Goal: Task Accomplishment & Management: Manage account settings

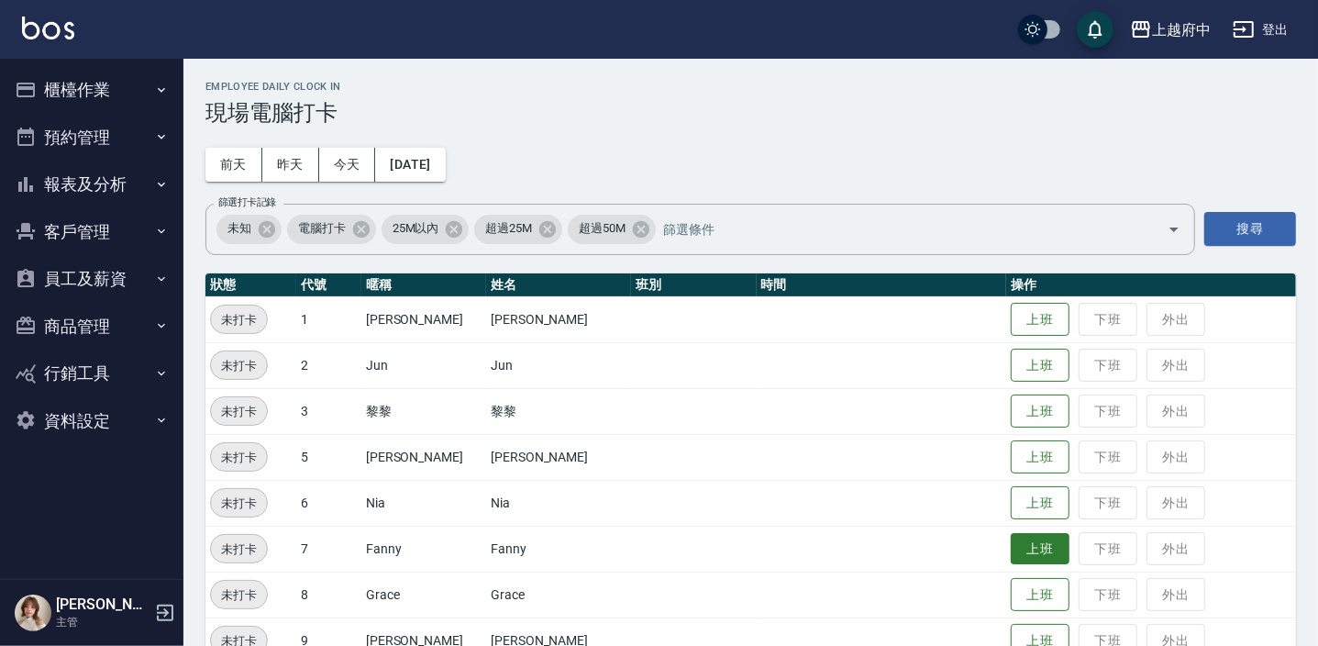
click at [1011, 550] on button "上班" at bounding box center [1040, 549] width 59 height 32
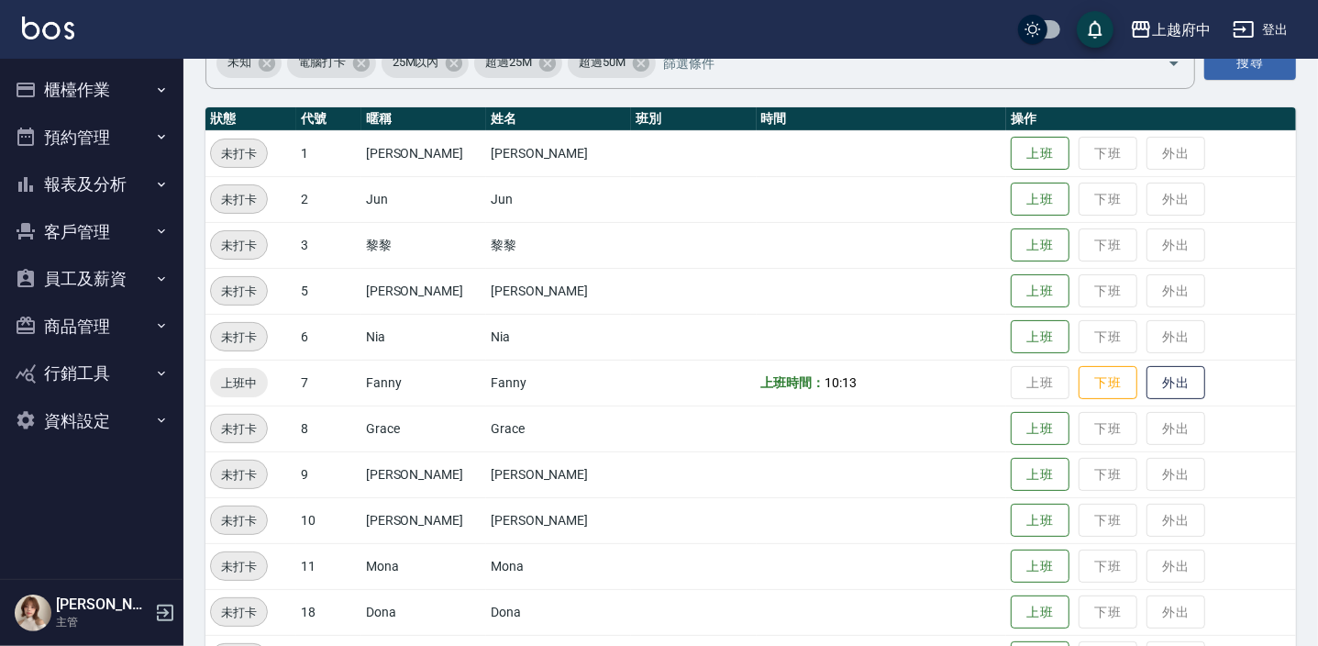
scroll to position [416, 0]
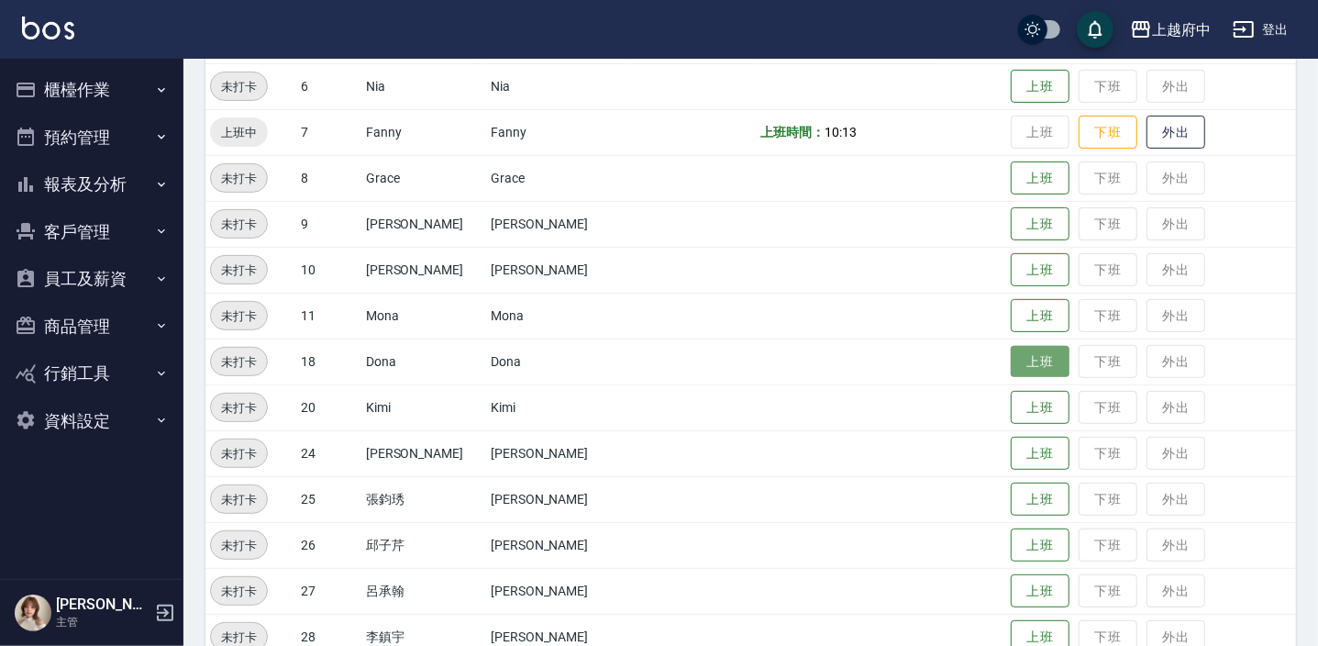
click at [1015, 360] on button "上班" at bounding box center [1040, 362] width 59 height 32
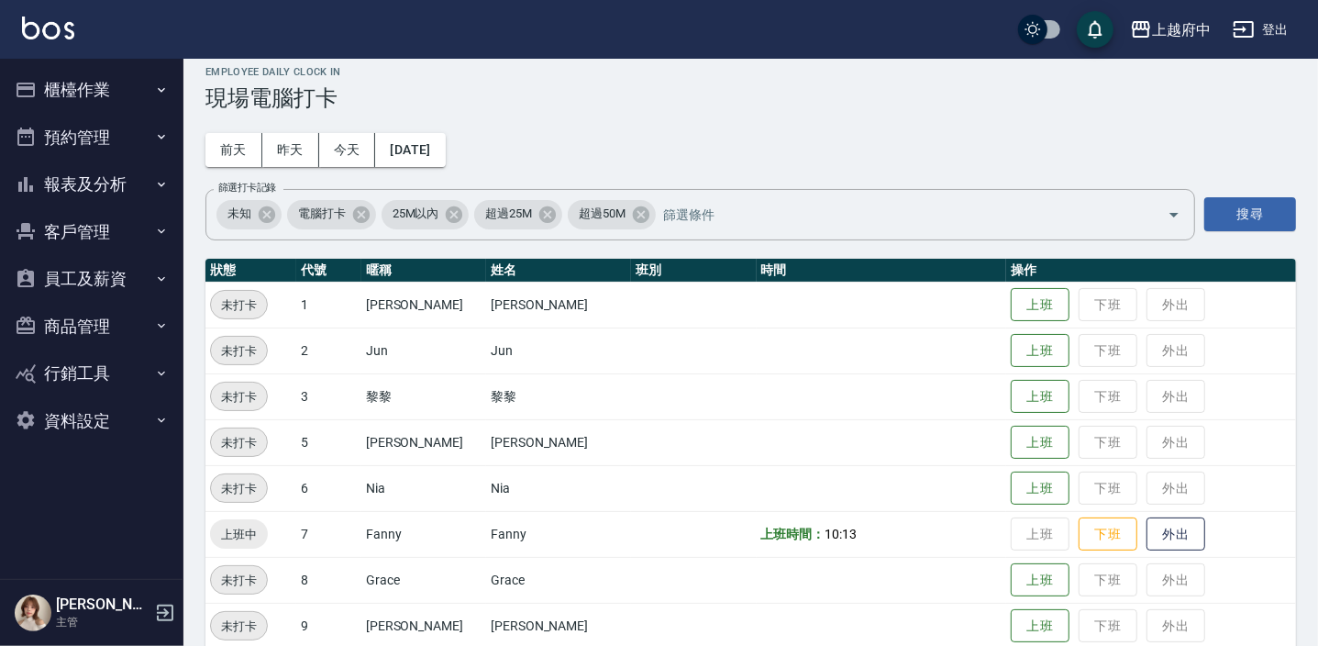
scroll to position [0, 0]
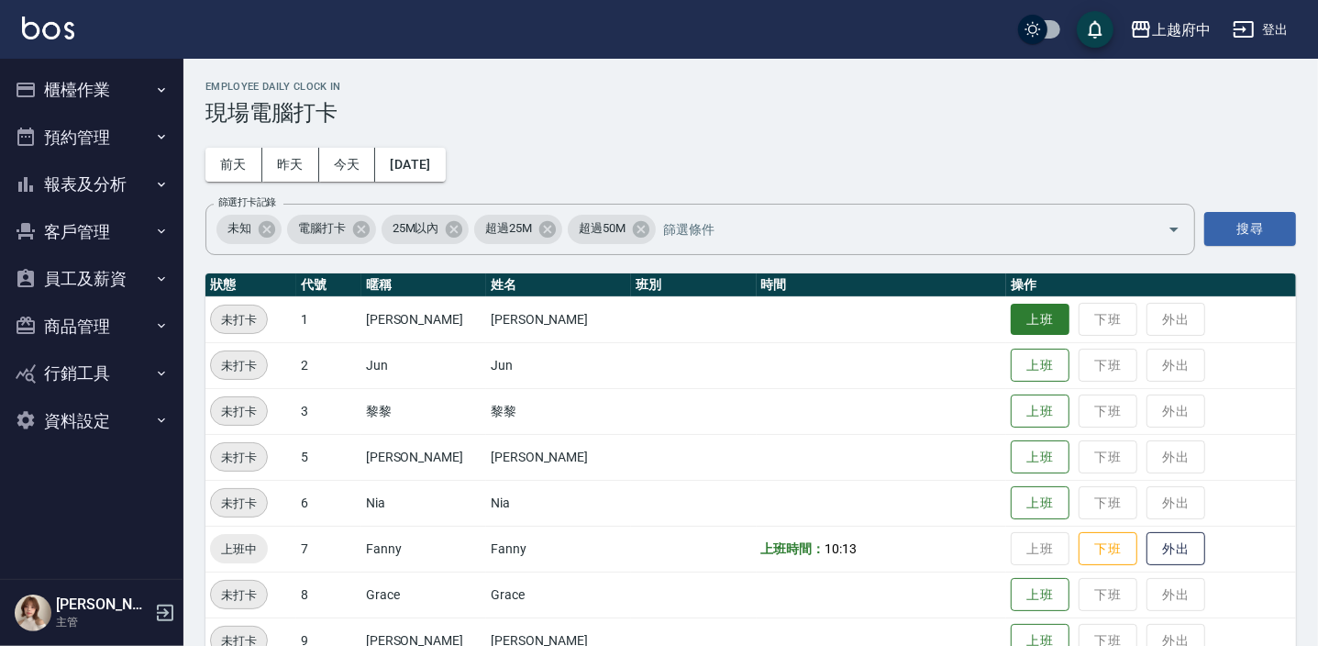
click at [1023, 307] on button "上班" at bounding box center [1040, 320] width 59 height 32
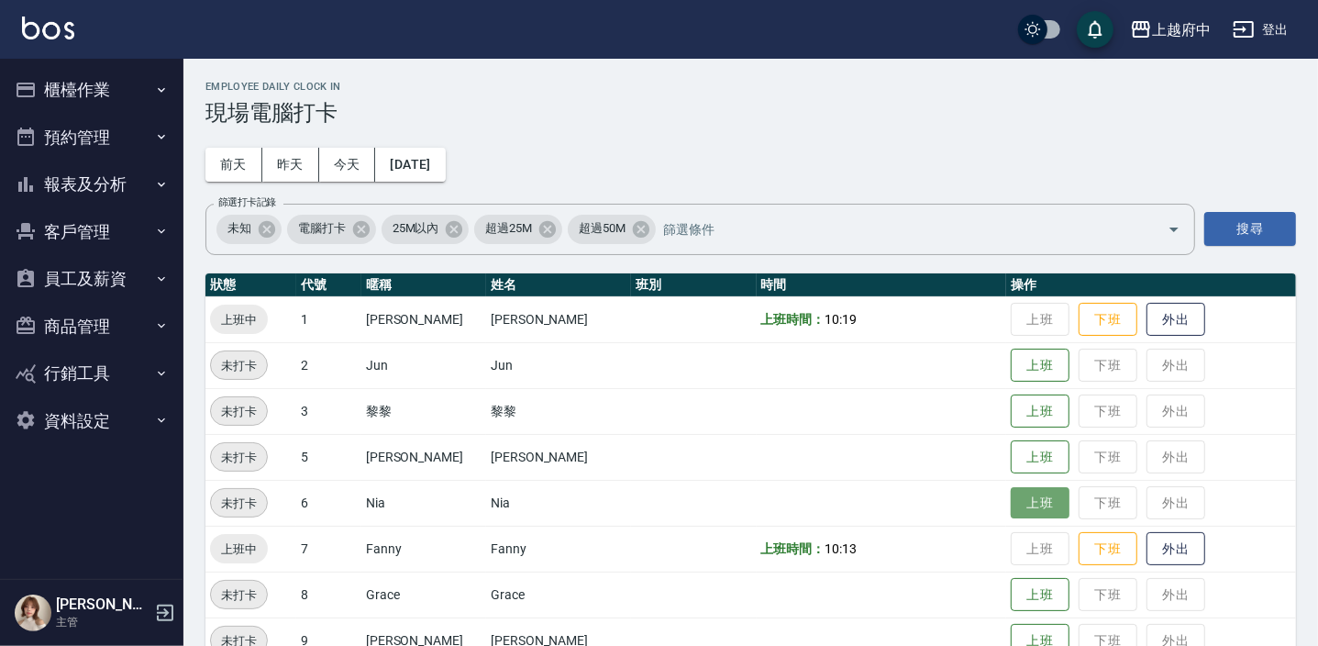
click at [1012, 497] on button "上班" at bounding box center [1040, 503] width 59 height 32
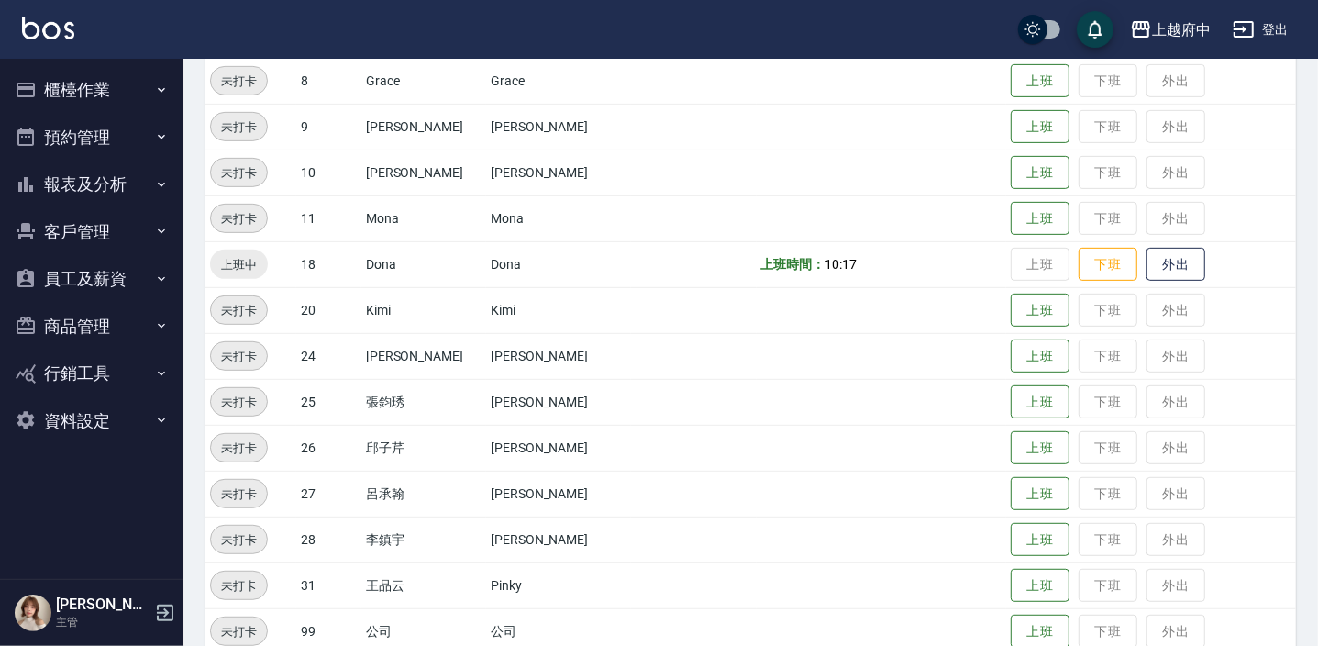
scroll to position [590, 0]
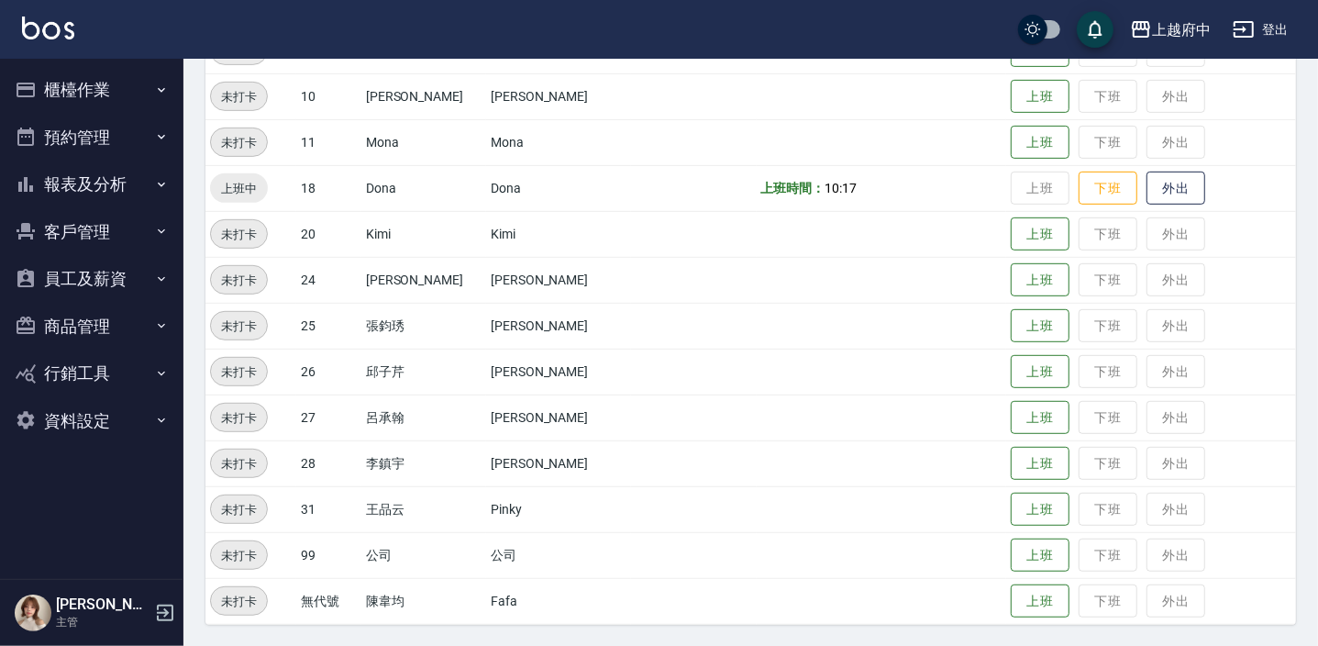
click at [879, 303] on td at bounding box center [881, 326] width 249 height 46
click at [1020, 337] on button "上班" at bounding box center [1040, 326] width 59 height 32
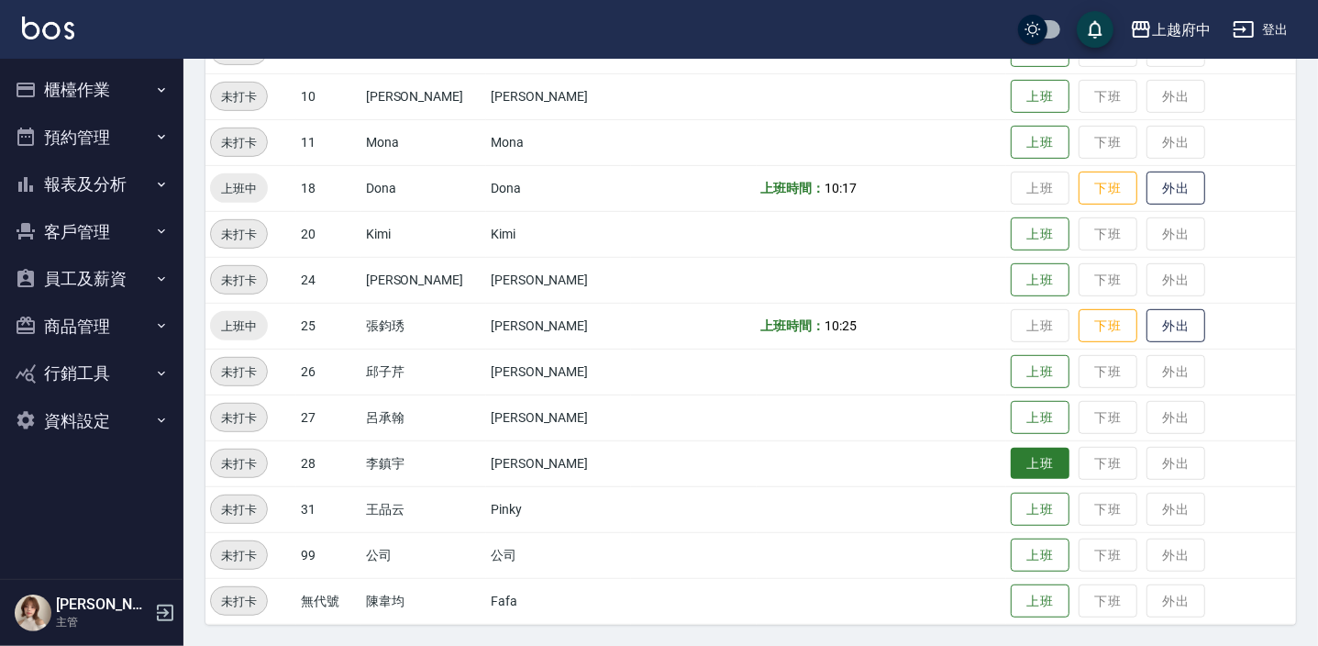
click at [1011, 459] on button "上班" at bounding box center [1040, 464] width 59 height 32
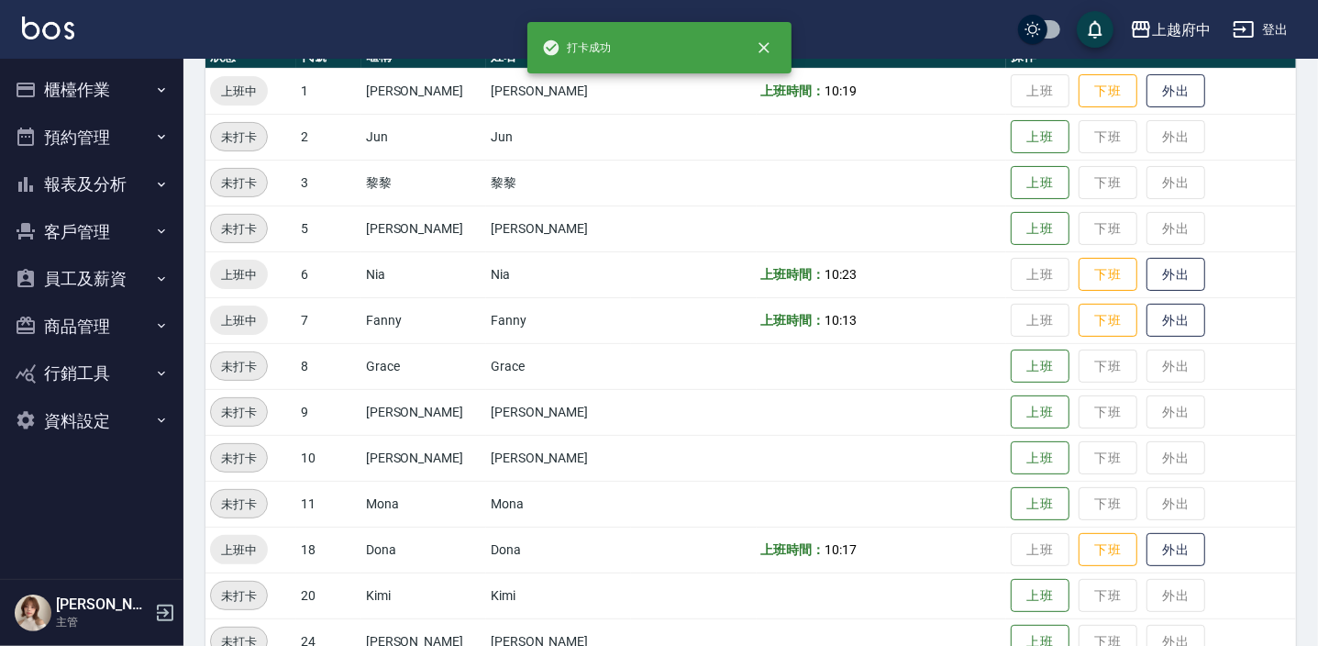
scroll to position [173, 0]
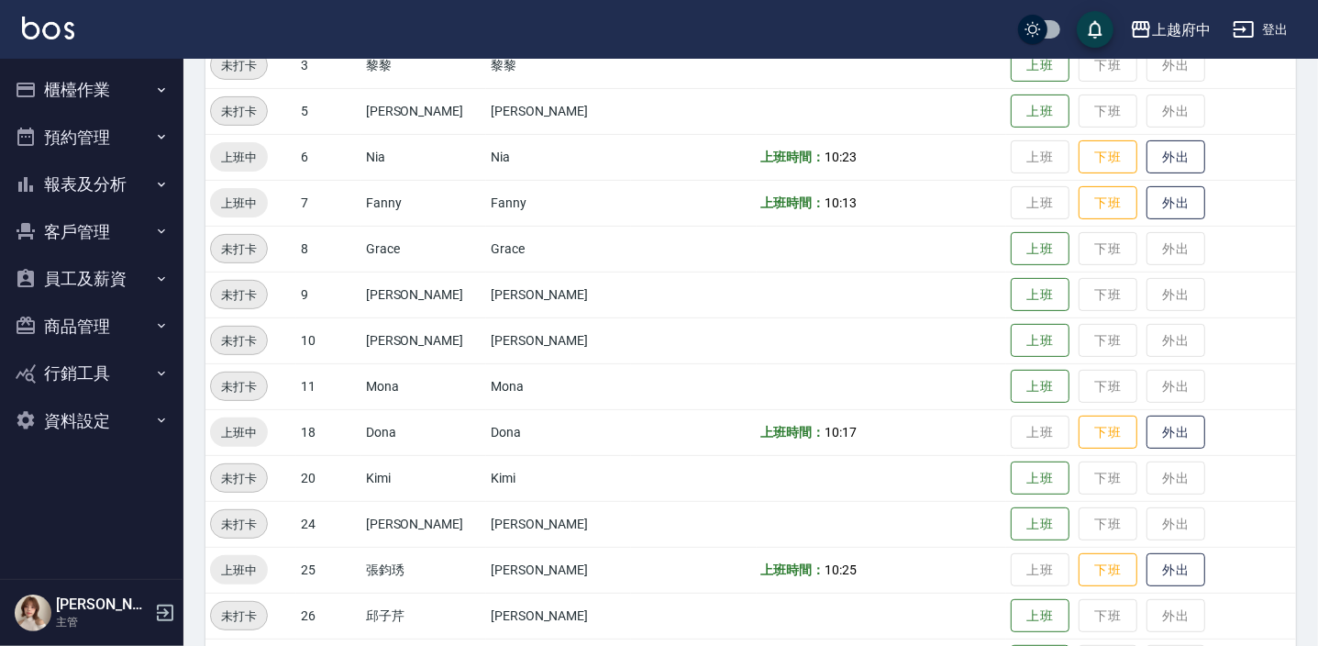
click at [631, 275] on td at bounding box center [693, 294] width 125 height 46
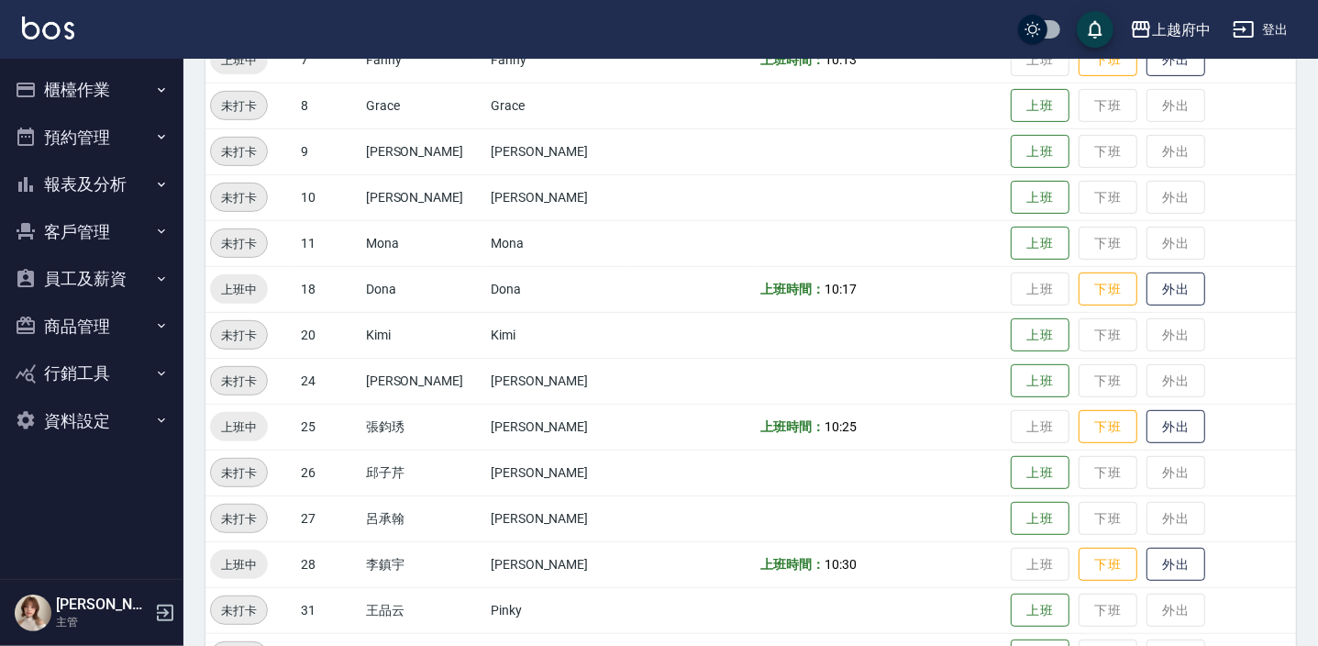
scroll to position [590, 0]
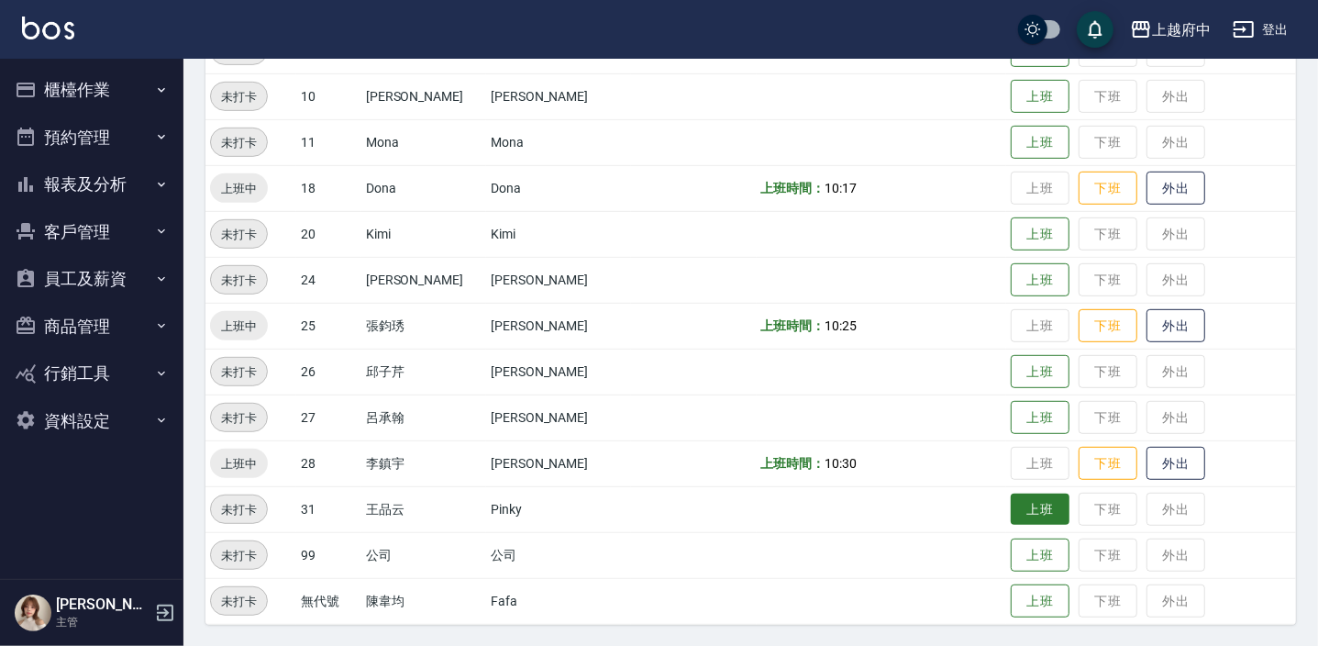
click at [1019, 499] on button "上班" at bounding box center [1040, 509] width 59 height 32
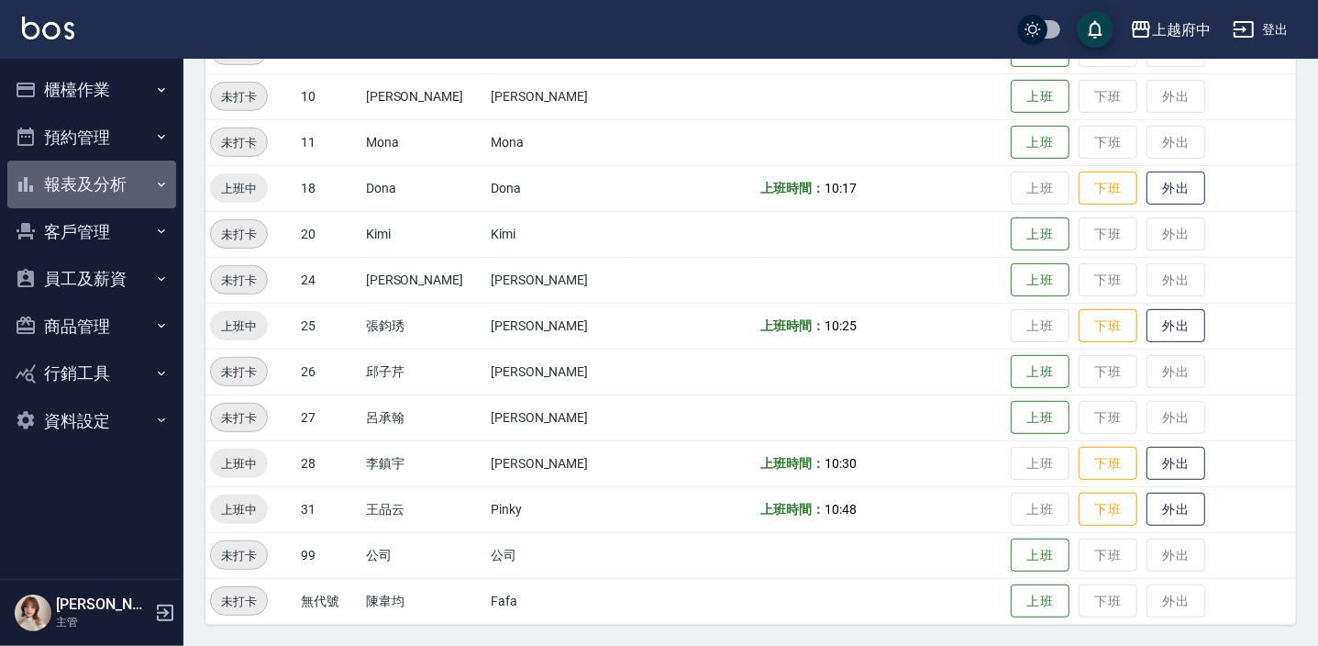
click at [69, 189] on button "報表及分析" at bounding box center [91, 184] width 169 height 48
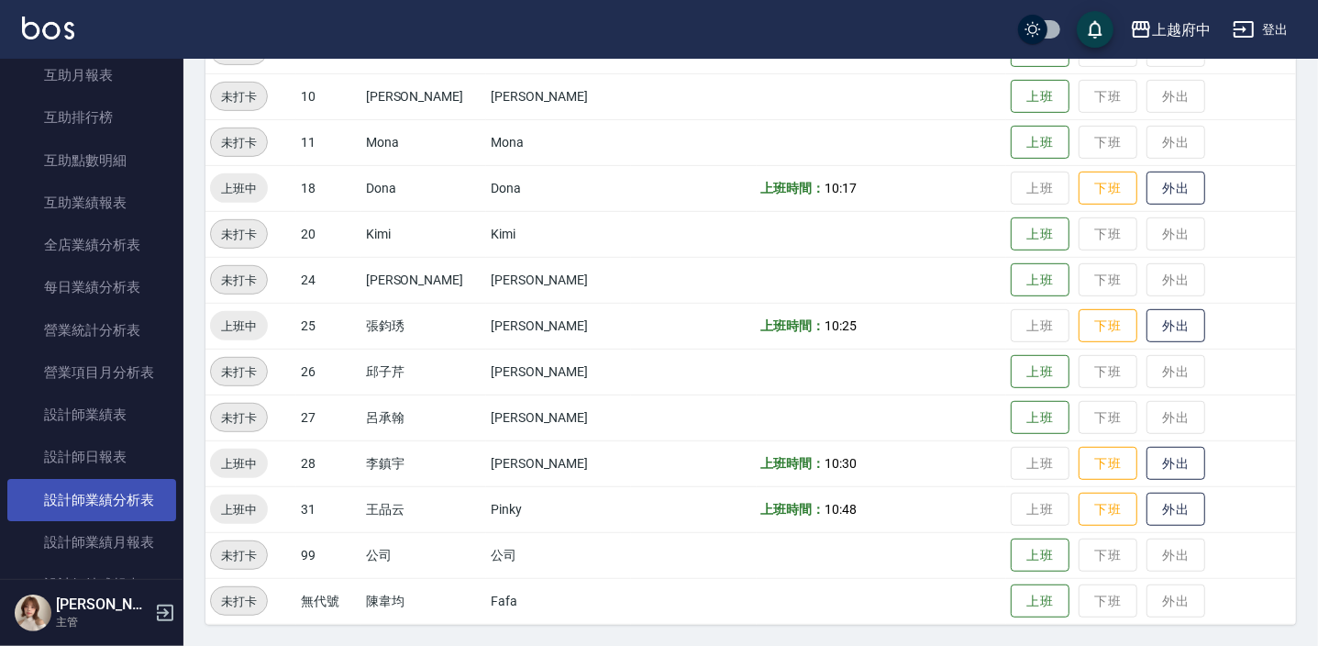
scroll to position [416, 0]
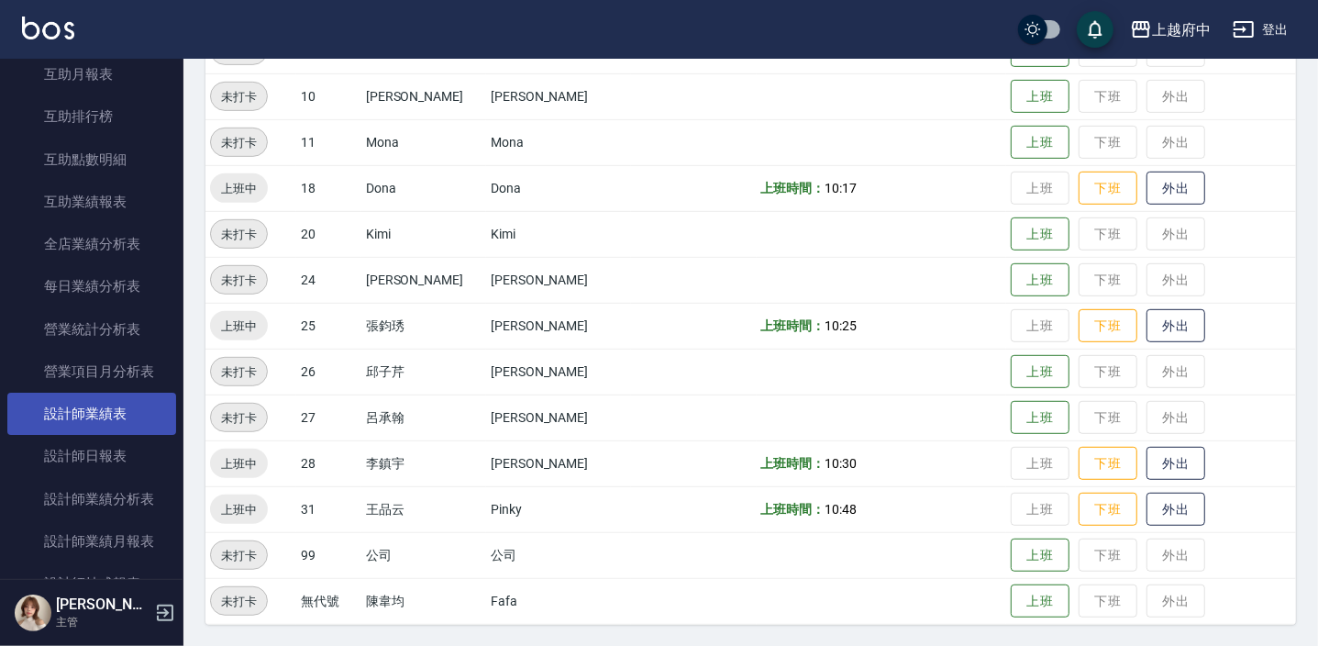
click at [128, 394] on link "設計師業績表" at bounding box center [91, 414] width 169 height 42
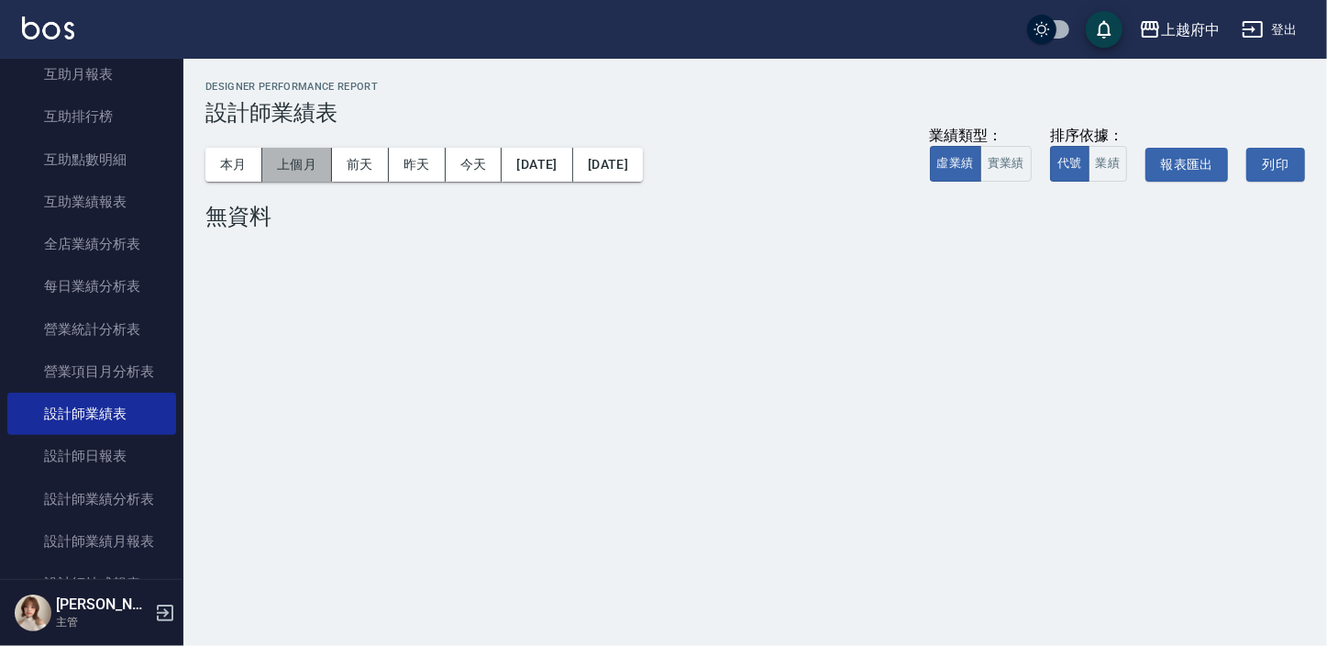
click at [265, 181] on button "上個月" at bounding box center [297, 165] width 70 height 34
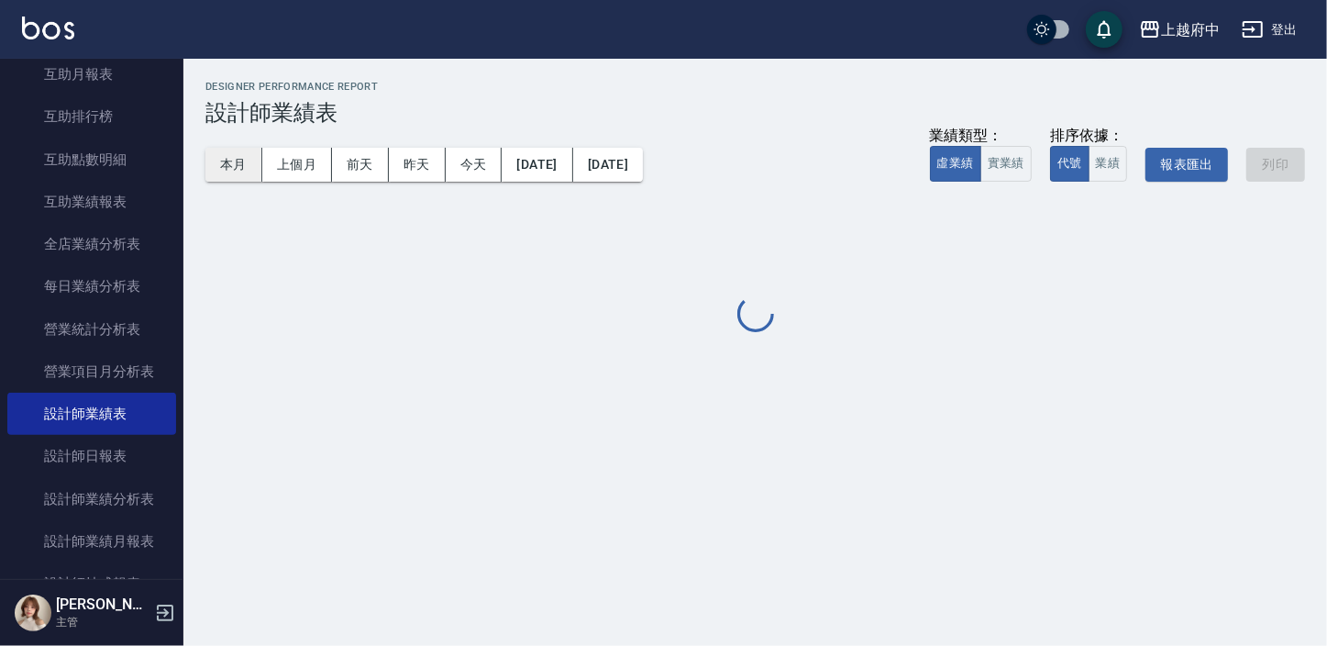
click at [258, 179] on button "本月" at bounding box center [233, 165] width 57 height 34
click at [250, 170] on button "本月" at bounding box center [233, 165] width 57 height 34
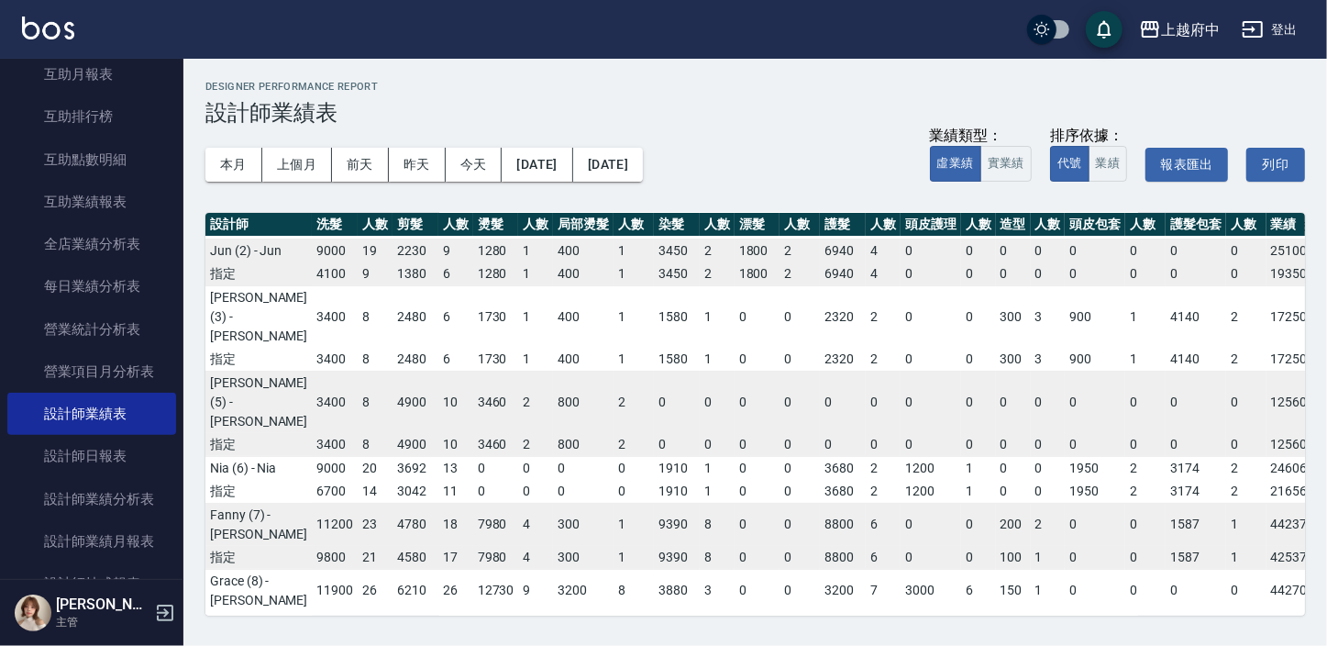
scroll to position [166, 0]
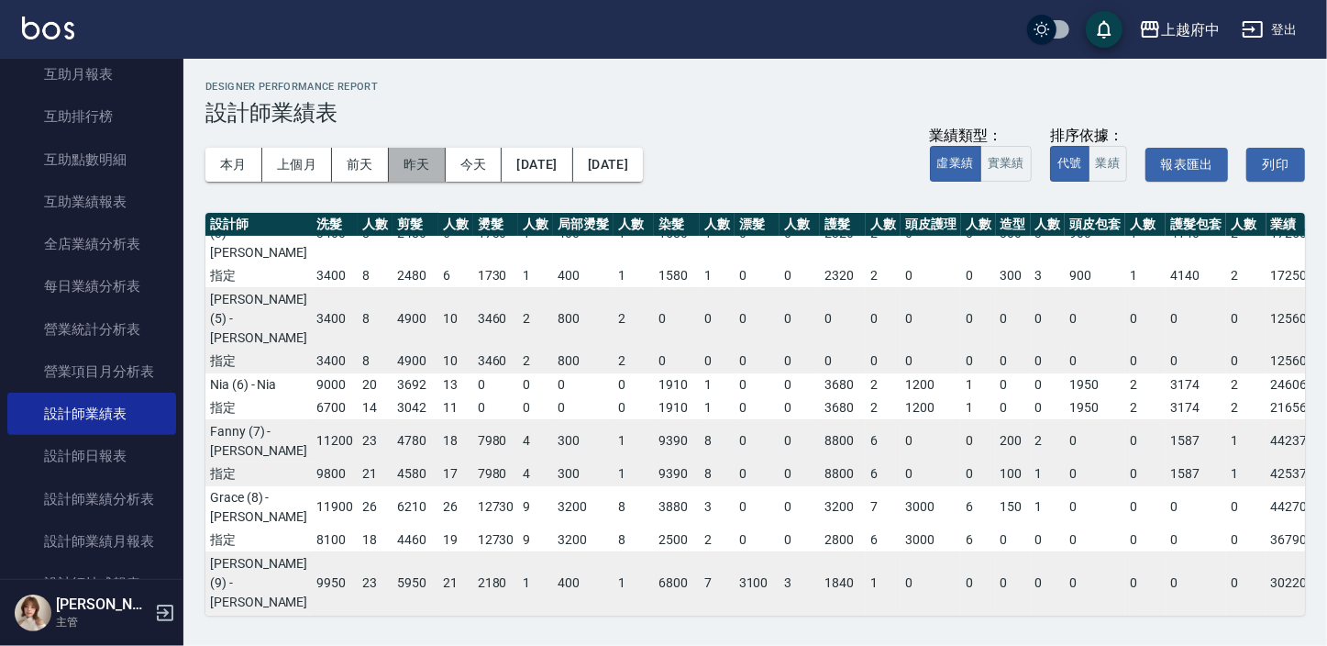
click at [412, 180] on button "昨天" at bounding box center [417, 165] width 57 height 34
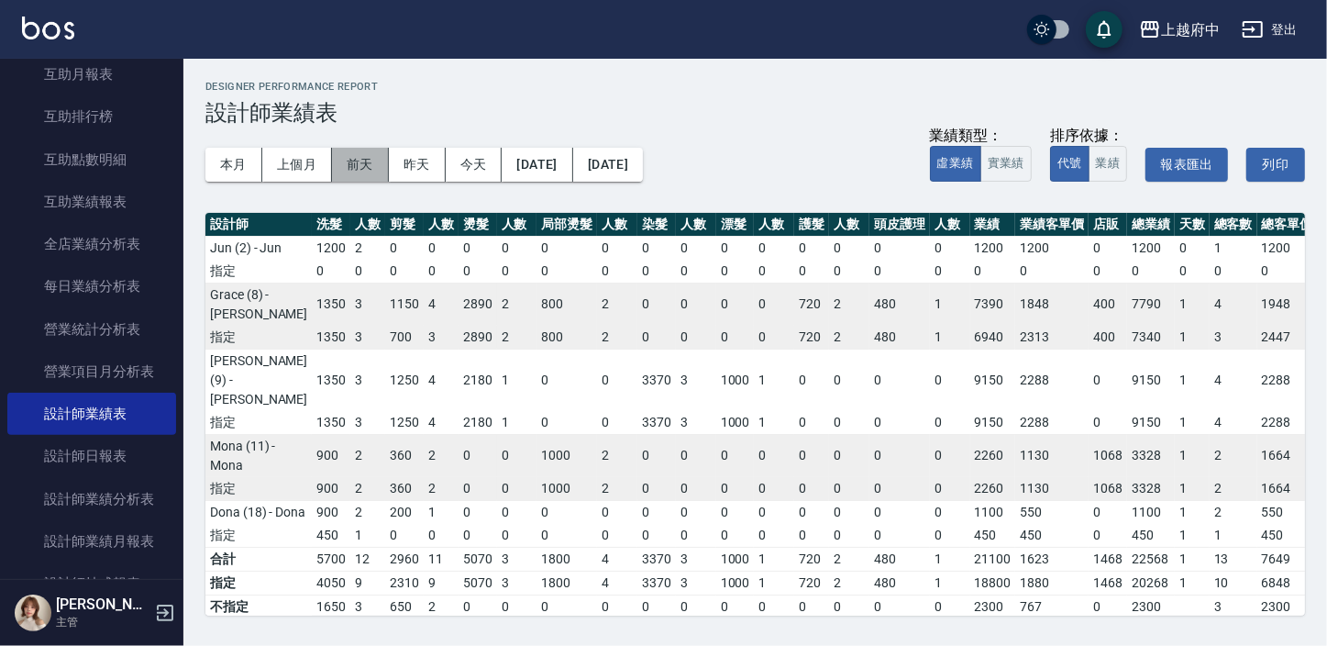
click at [358, 156] on button "前天" at bounding box center [360, 165] width 57 height 34
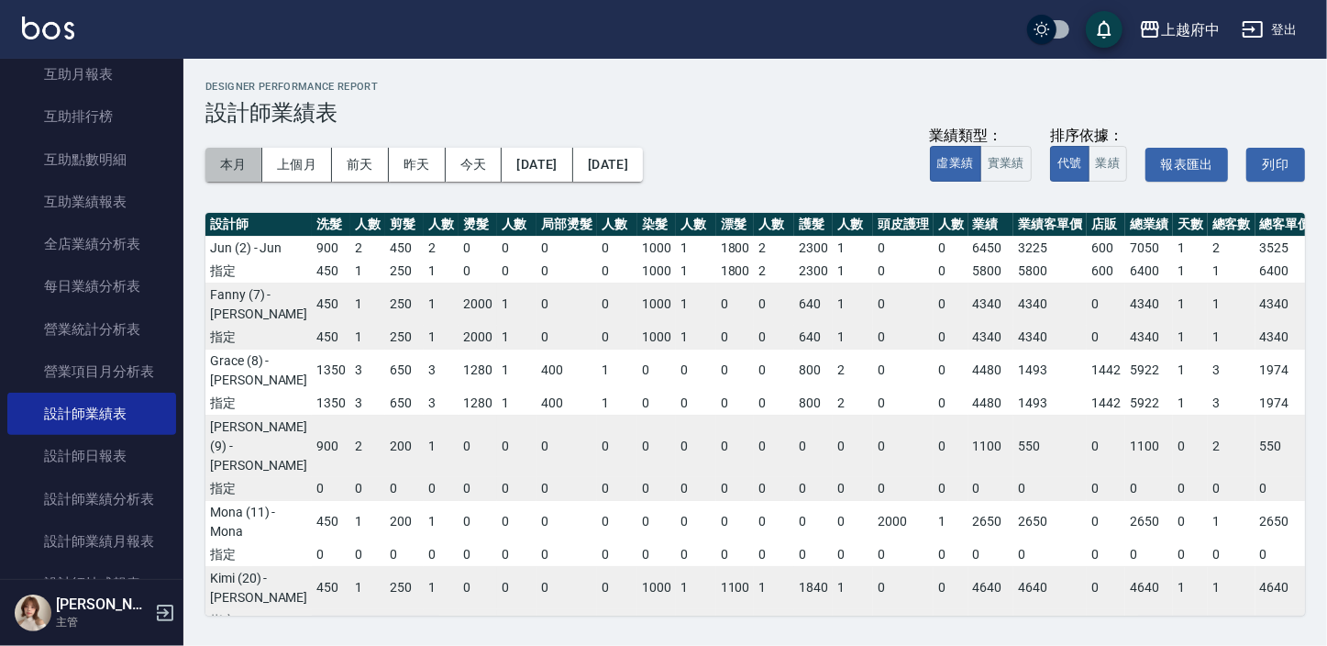
drag, startPoint x: 238, startPoint y: 148, endPoint x: 206, endPoint y: 84, distance: 71.0
click at [238, 148] on button "本月" at bounding box center [233, 165] width 57 height 34
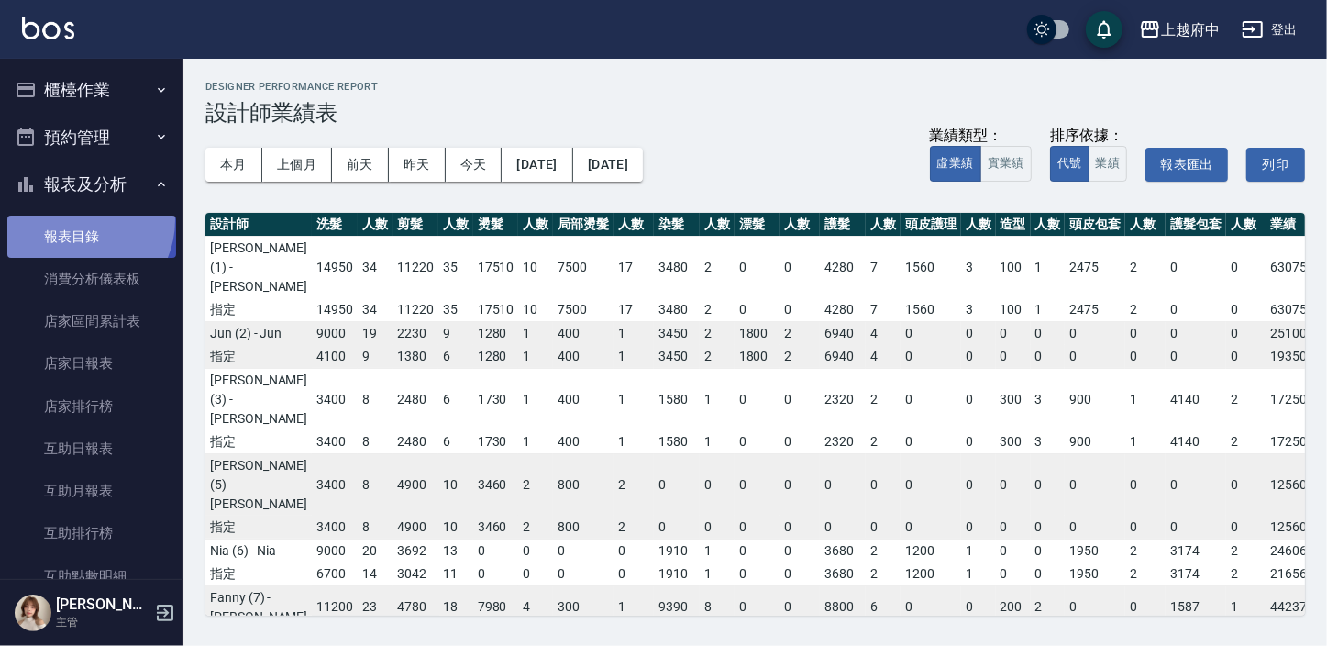
click at [78, 219] on link "報表目錄" at bounding box center [91, 237] width 169 height 42
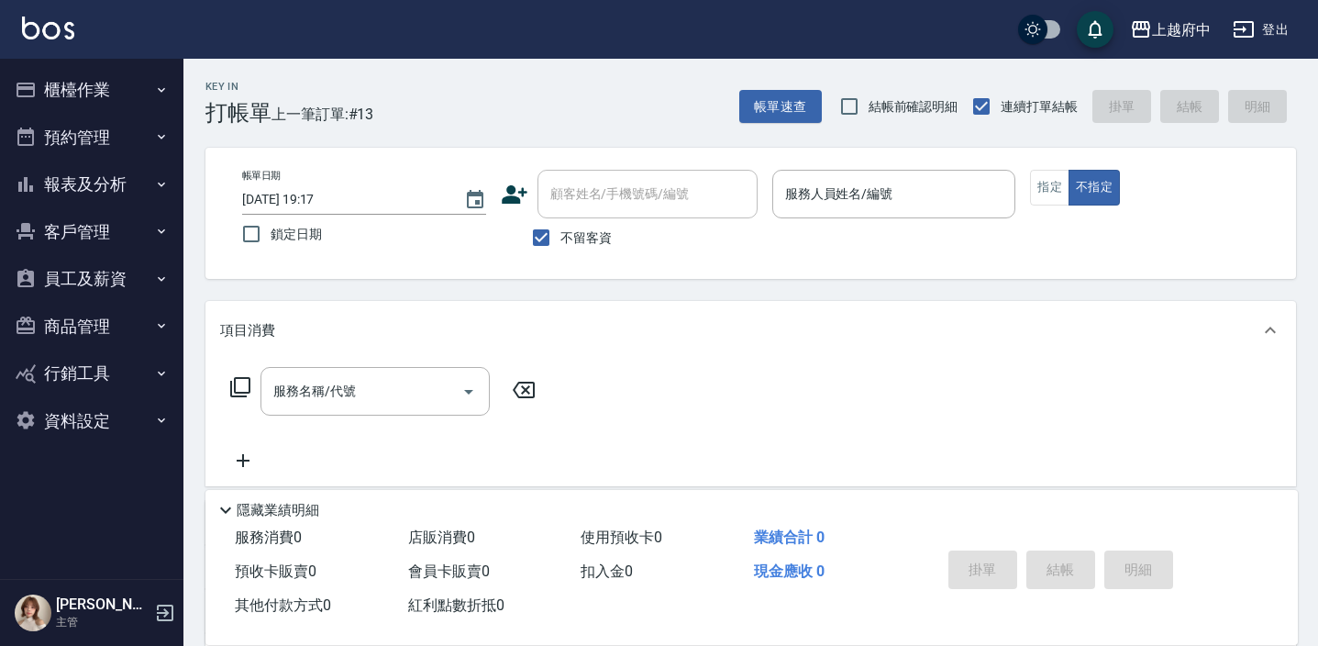
scroll to position [83, 0]
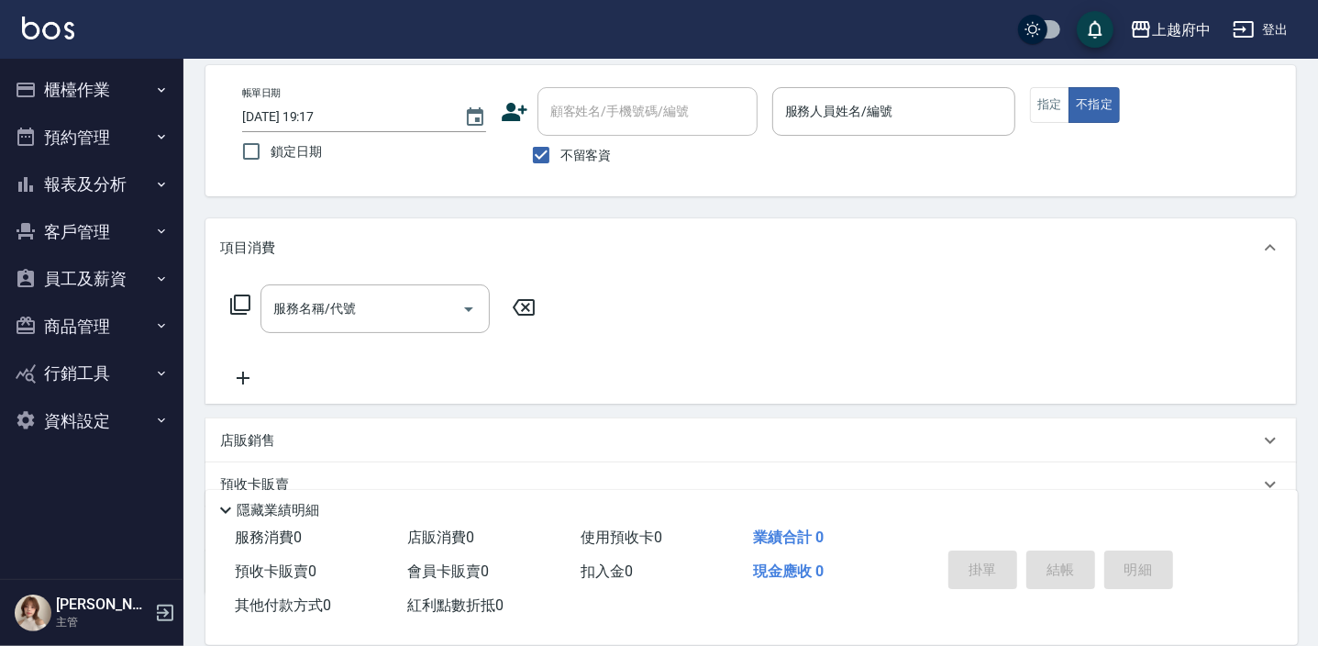
click at [138, 183] on button "報表及分析" at bounding box center [91, 184] width 169 height 48
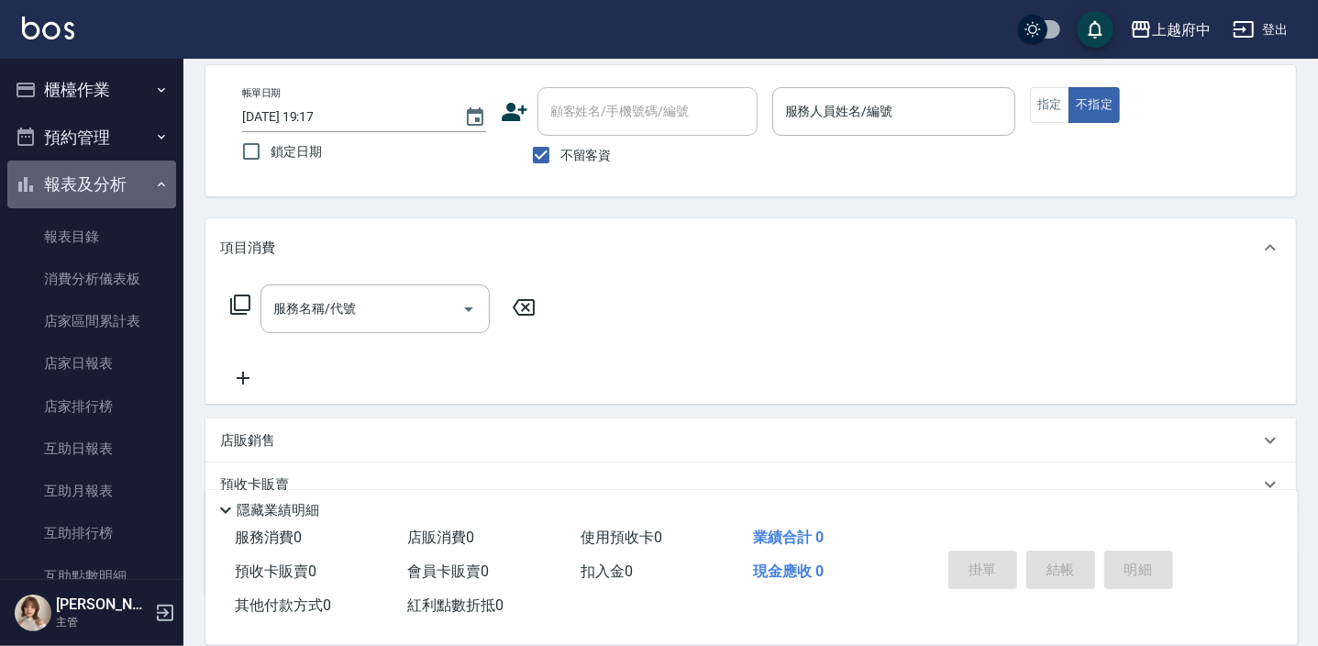
drag, startPoint x: 94, startPoint y: 176, endPoint x: 97, endPoint y: 163, distance: 13.1
click at [94, 176] on button "報表及分析" at bounding box center [91, 184] width 169 height 48
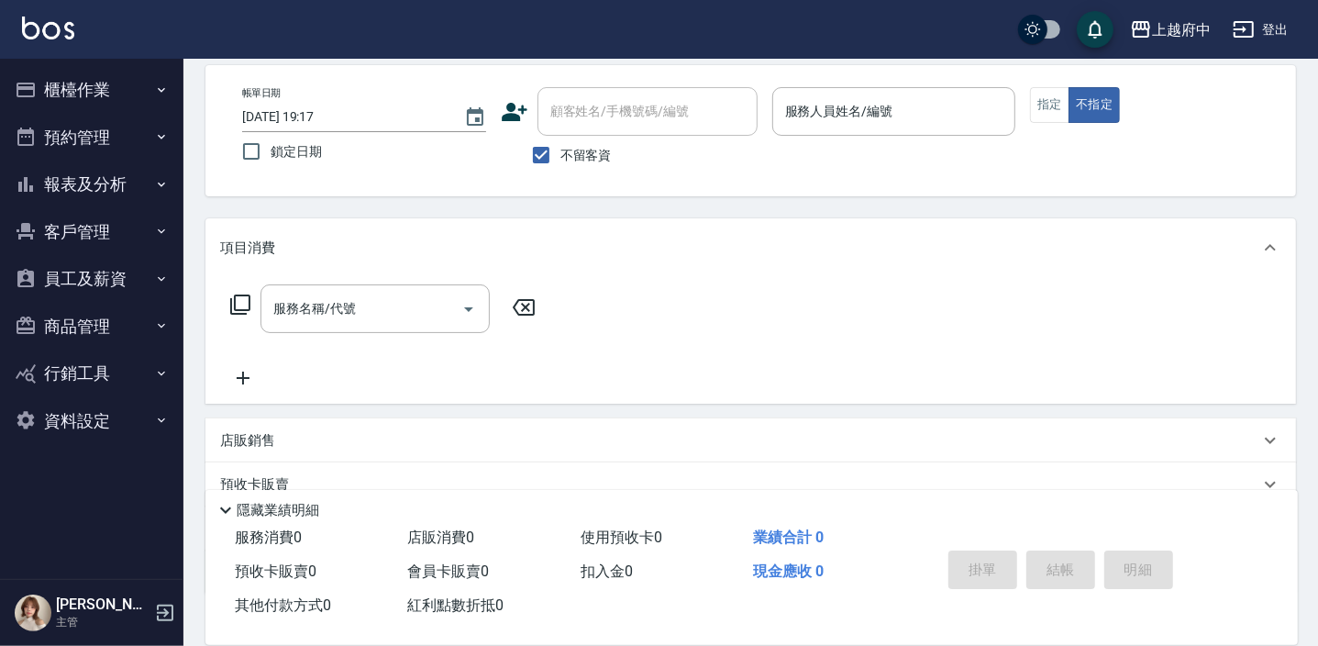
click at [107, 85] on button "櫃檯作業" at bounding box center [91, 90] width 169 height 48
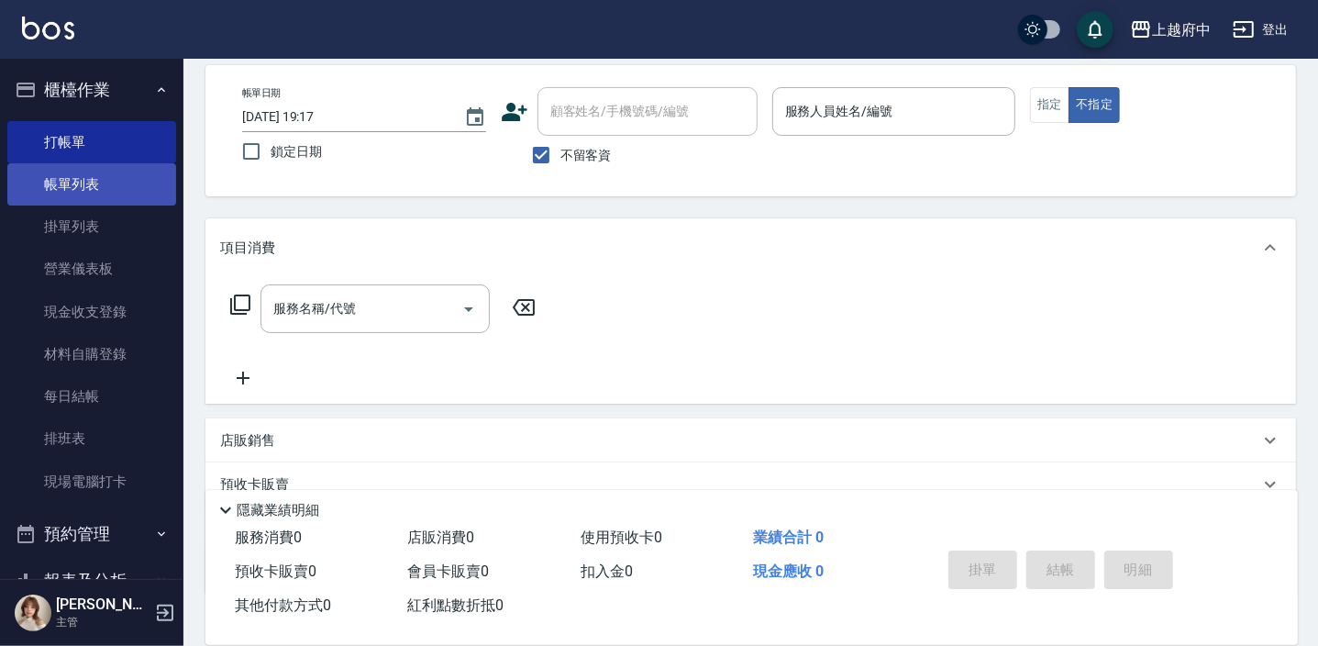
click at [86, 181] on link "帳單列表" at bounding box center [91, 184] width 169 height 42
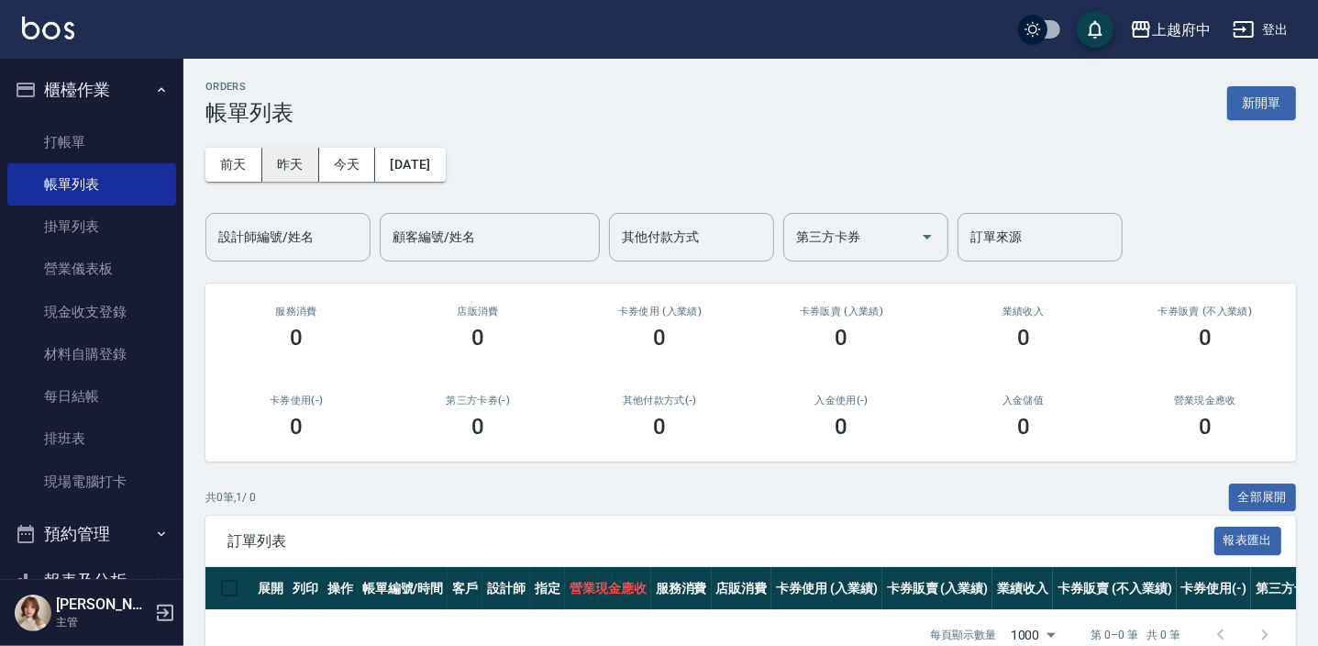
click at [284, 178] on button "昨天" at bounding box center [290, 165] width 57 height 34
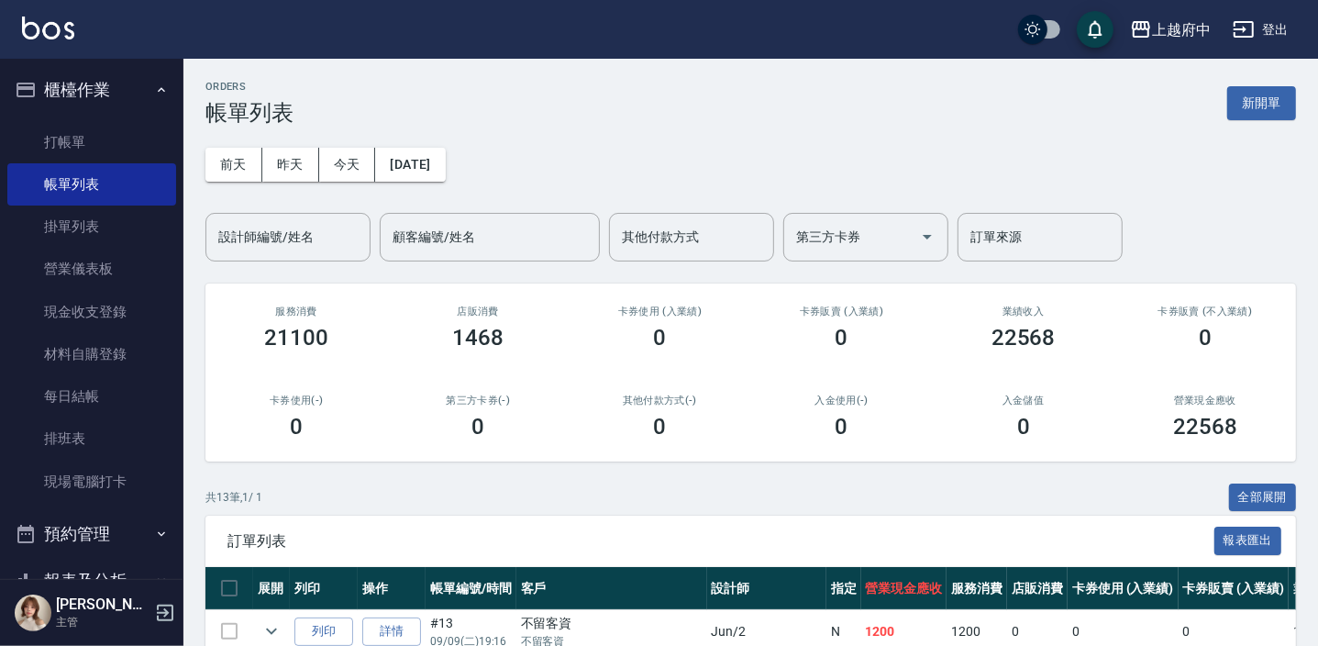
scroll to position [416, 0]
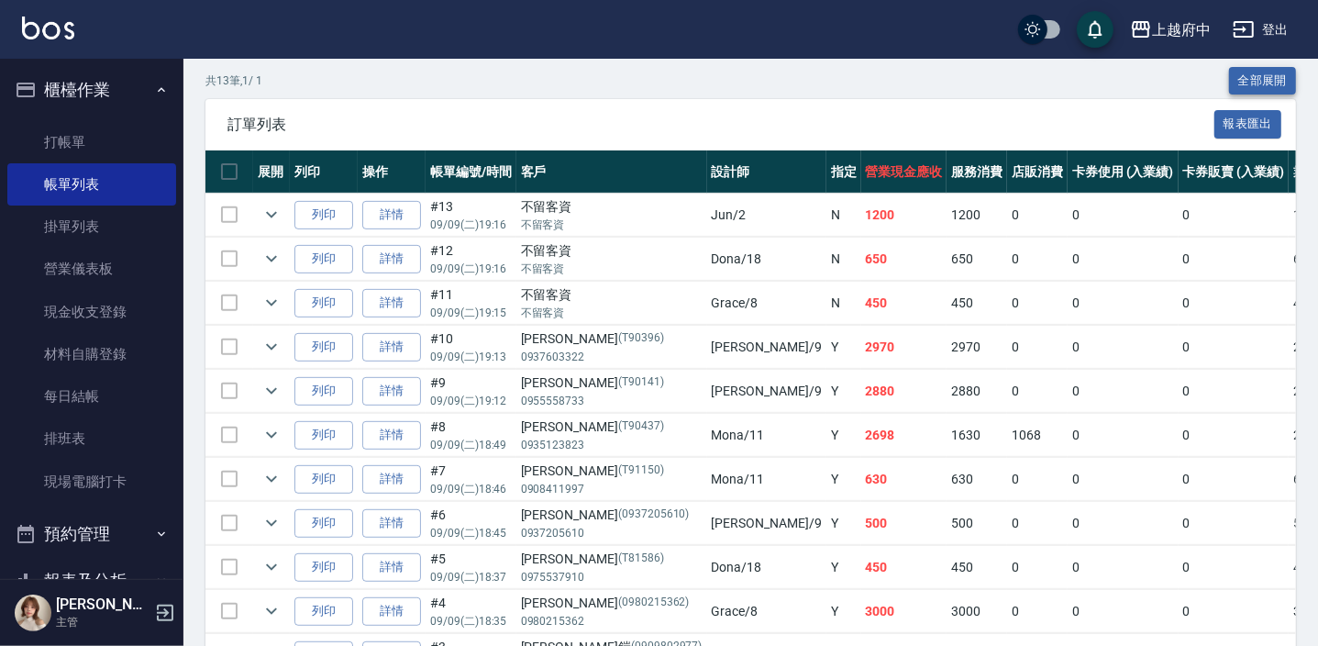
click at [1256, 73] on button "全部展開" at bounding box center [1263, 81] width 68 height 28
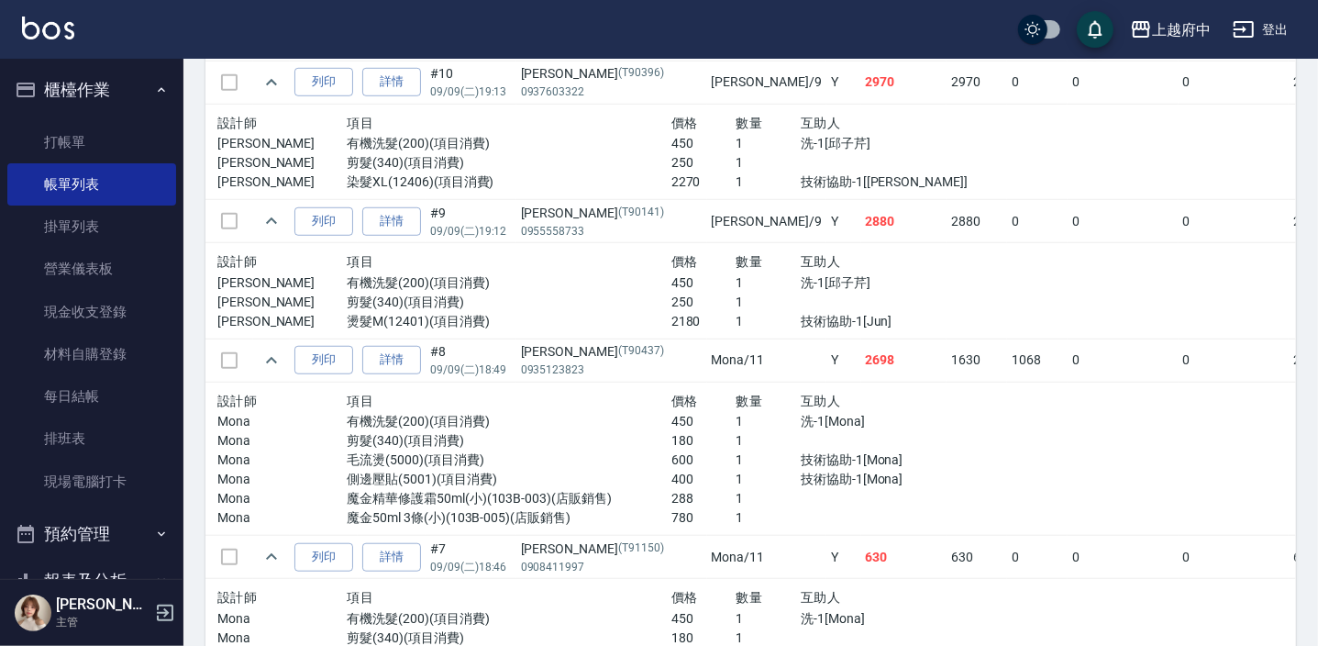
scroll to position [1000, 0]
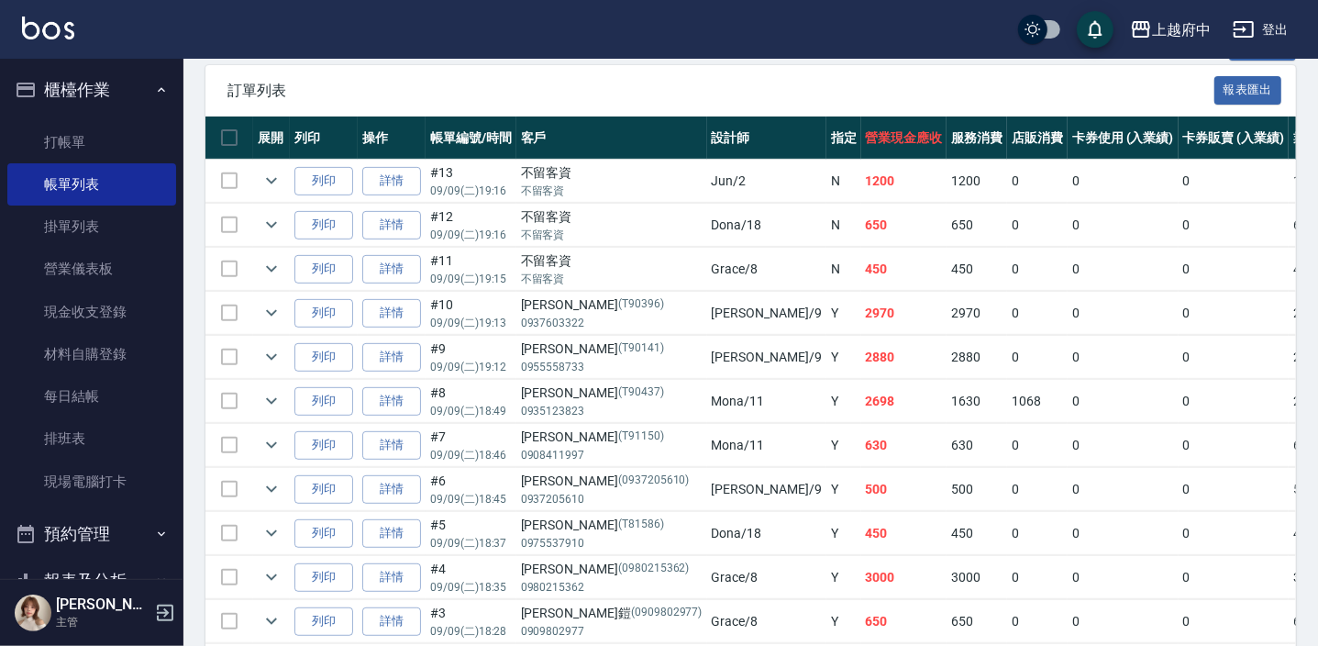
scroll to position [617, 0]
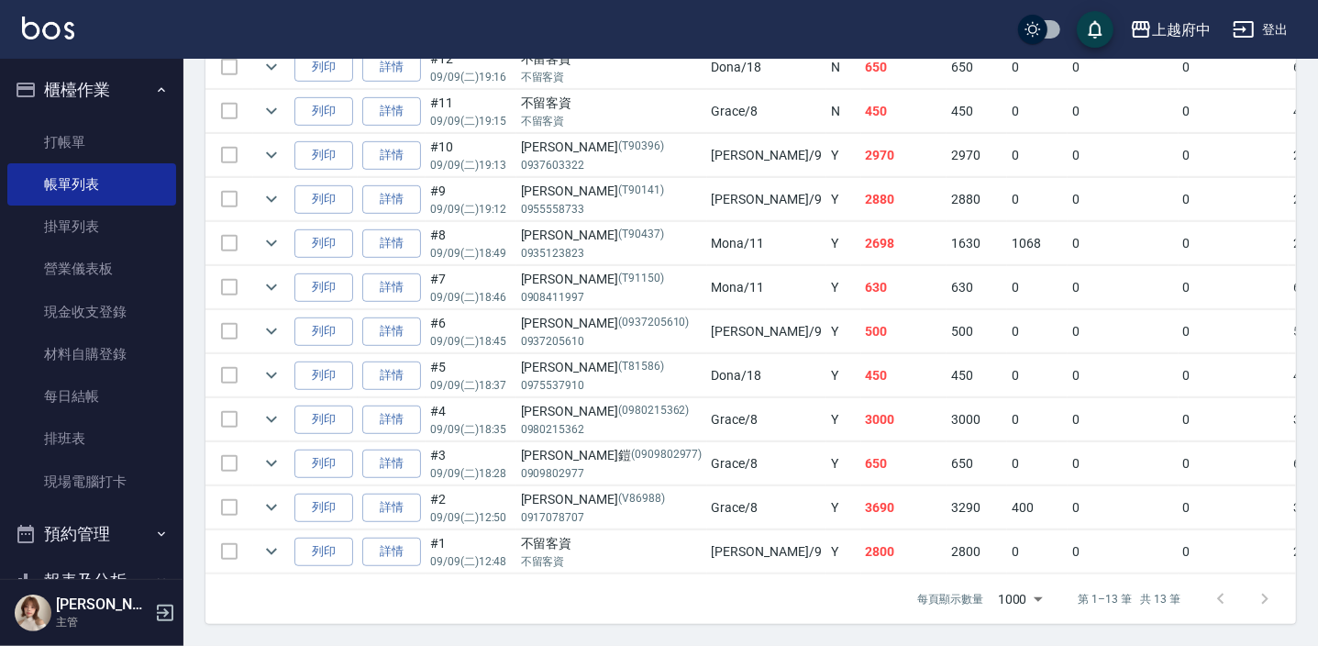
click at [96, 91] on button "櫃檯作業" at bounding box center [91, 90] width 169 height 48
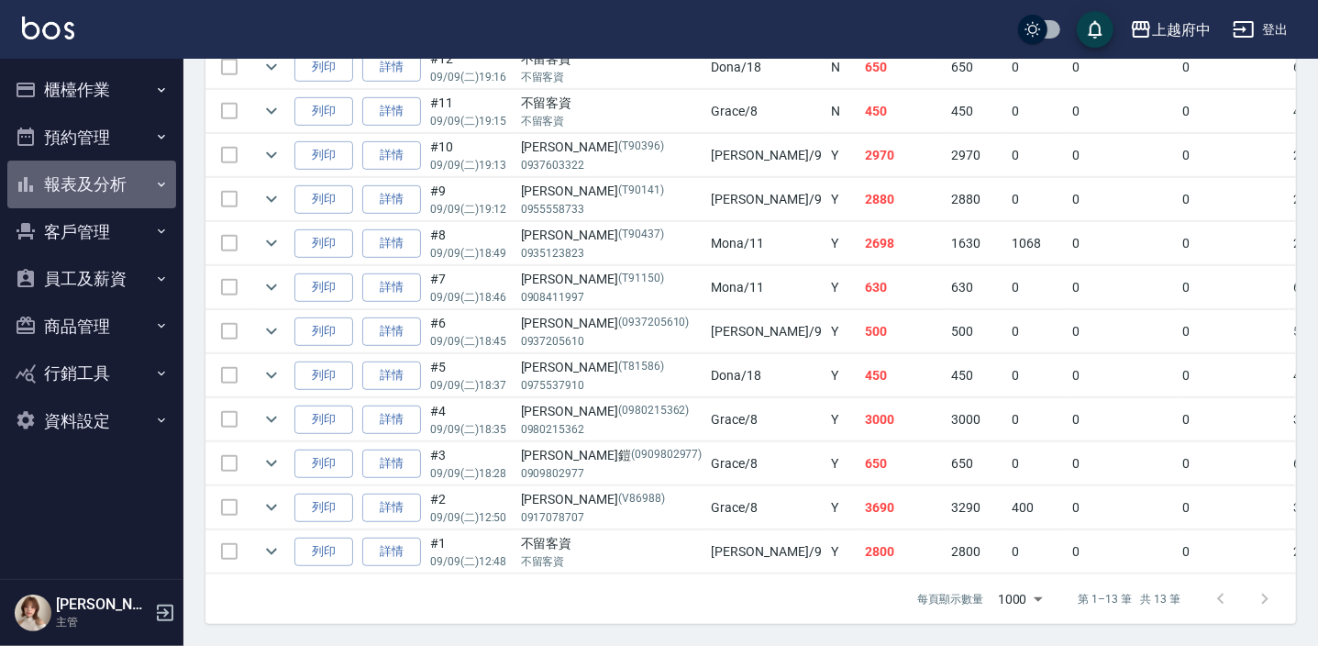
click at [54, 182] on button "報表及分析" at bounding box center [91, 184] width 169 height 48
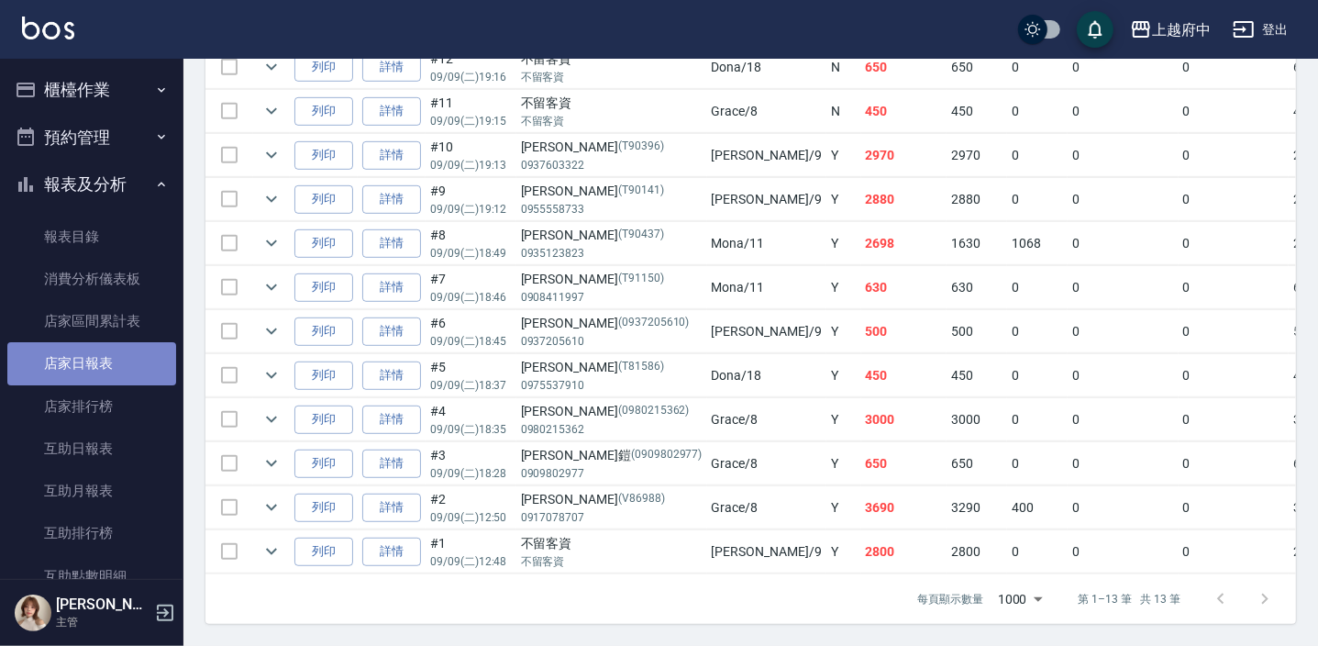
click at [92, 367] on link "店家日報表" at bounding box center [91, 363] width 169 height 42
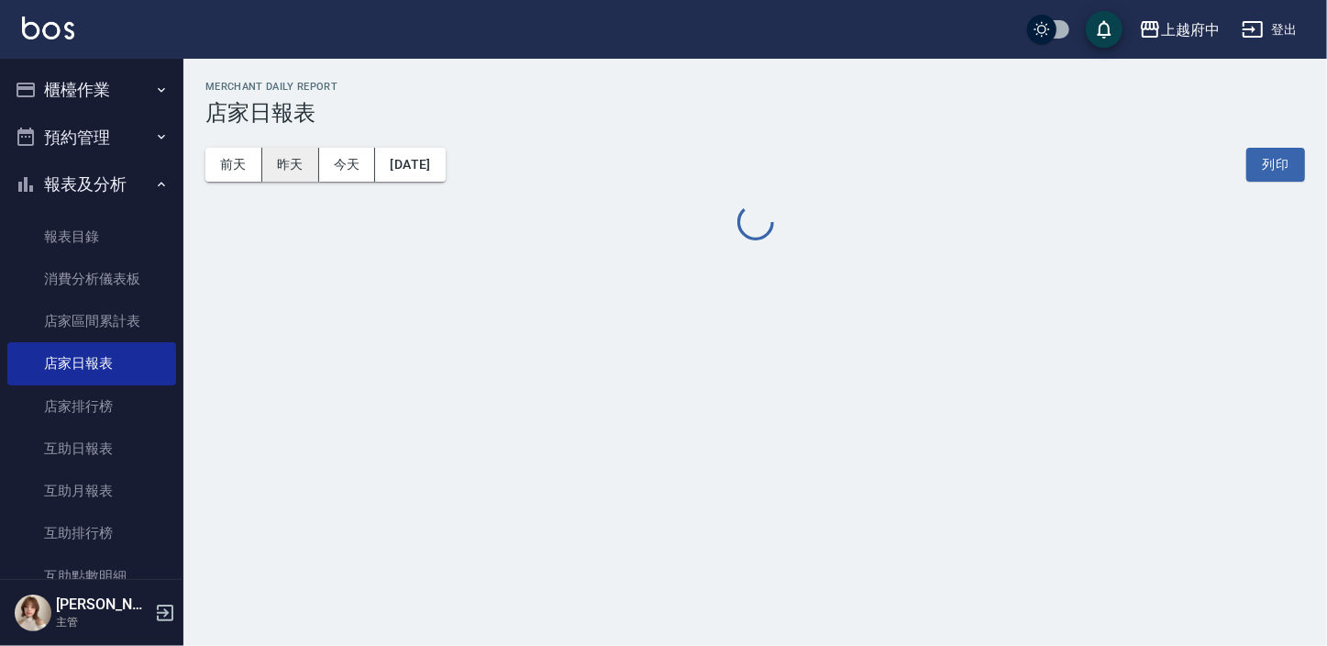
click at [290, 160] on button "昨天" at bounding box center [290, 165] width 57 height 34
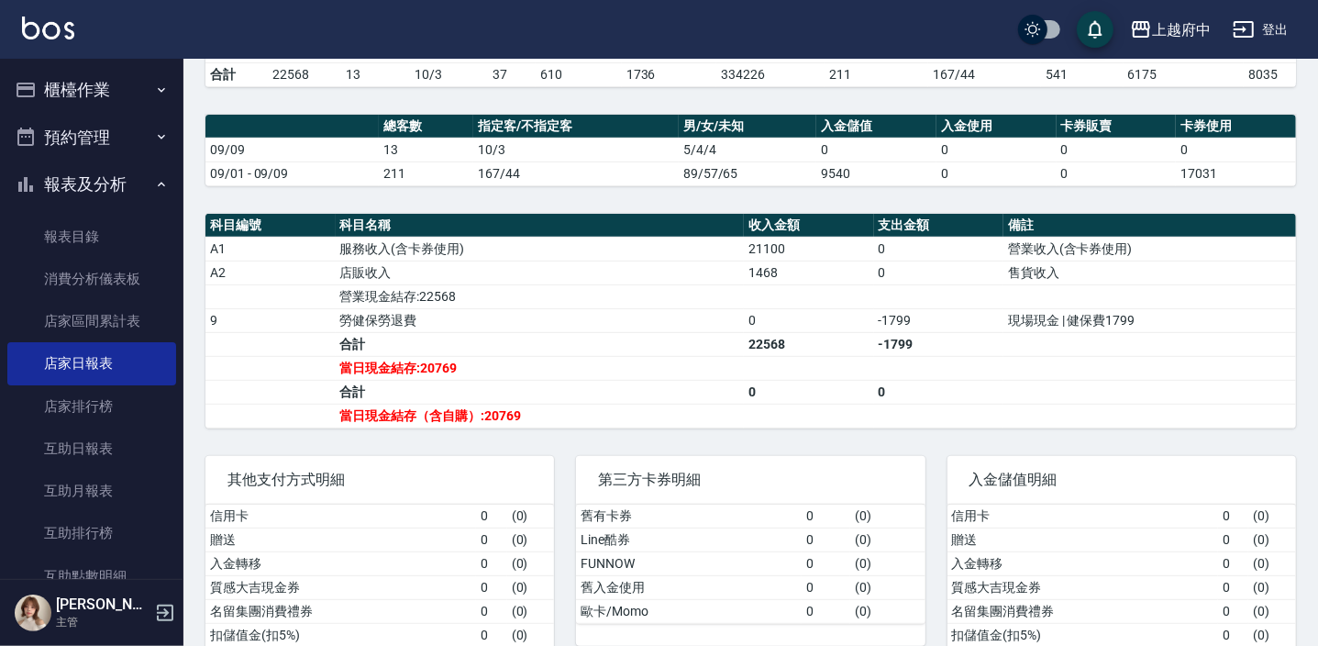
scroll to position [500, 0]
